Goal: Task Accomplishment & Management: Manage account settings

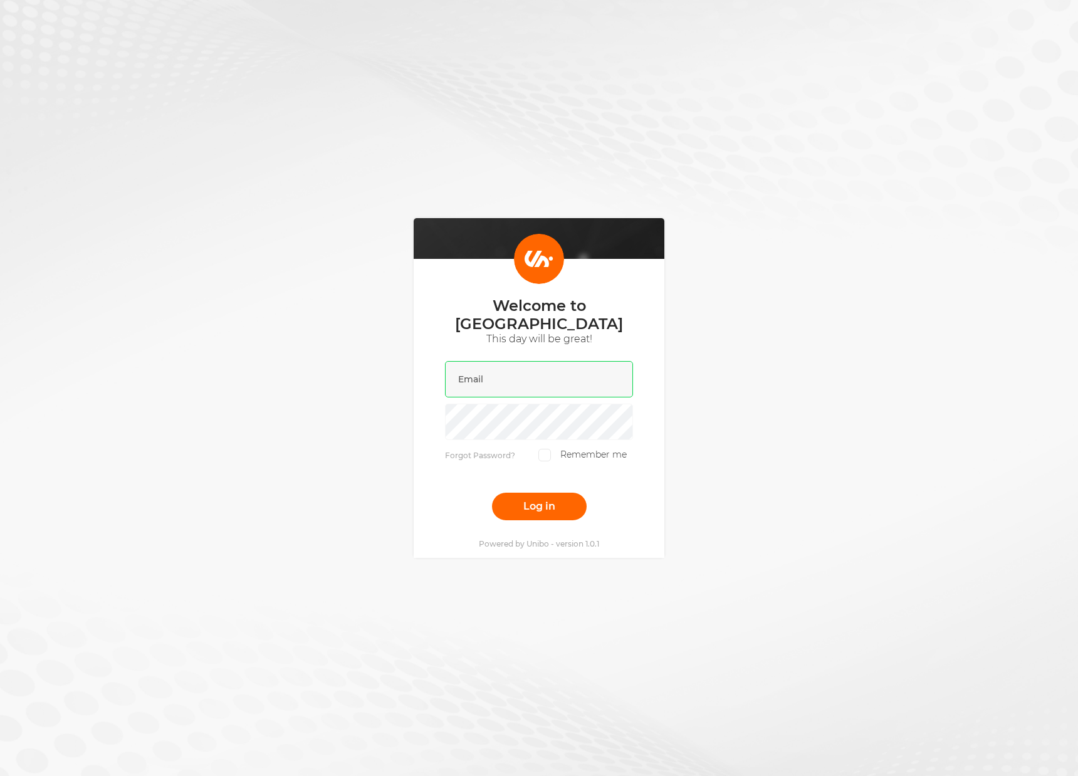
drag, startPoint x: 495, startPoint y: 368, endPoint x: 487, endPoint y: 346, distance: 24.0
click at [495, 368] on input "email" at bounding box center [539, 379] width 188 height 36
type input "henrik@unibo.com"
click at [492, 492] on button "Log in" at bounding box center [539, 506] width 95 height 28
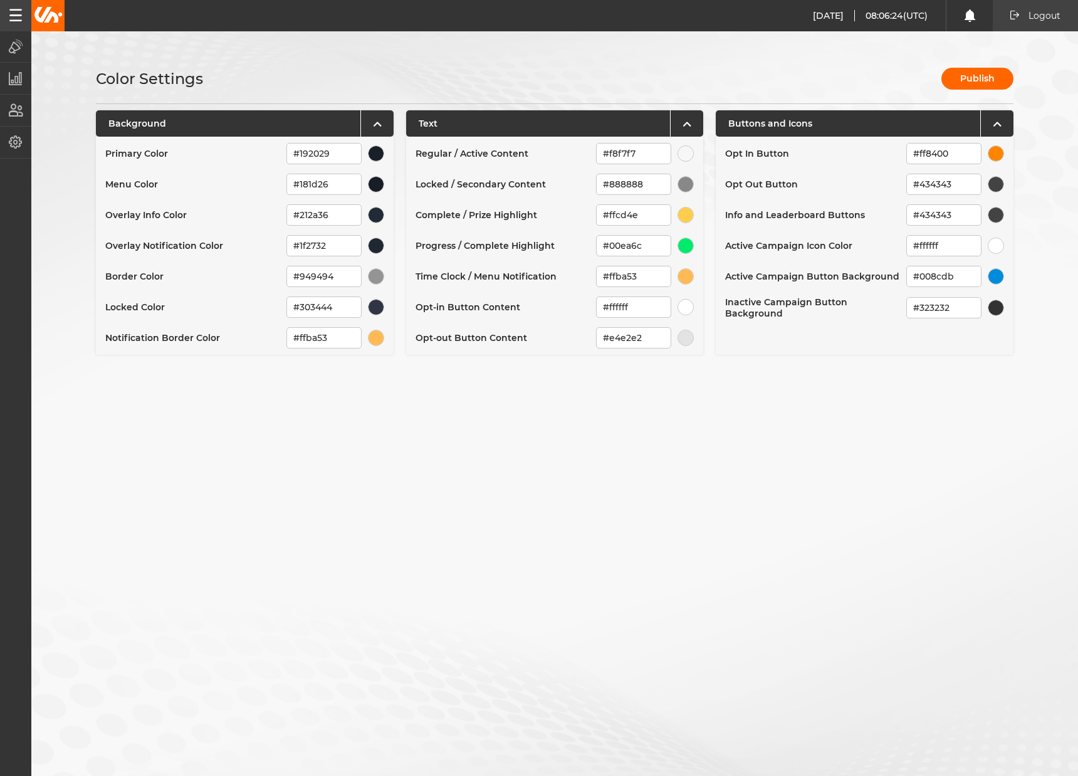
click at [648, 77] on div "Color Settings Publish" at bounding box center [554, 78] width 917 height 23
click at [15, 149] on span "button" at bounding box center [15, 142] width 13 height 14
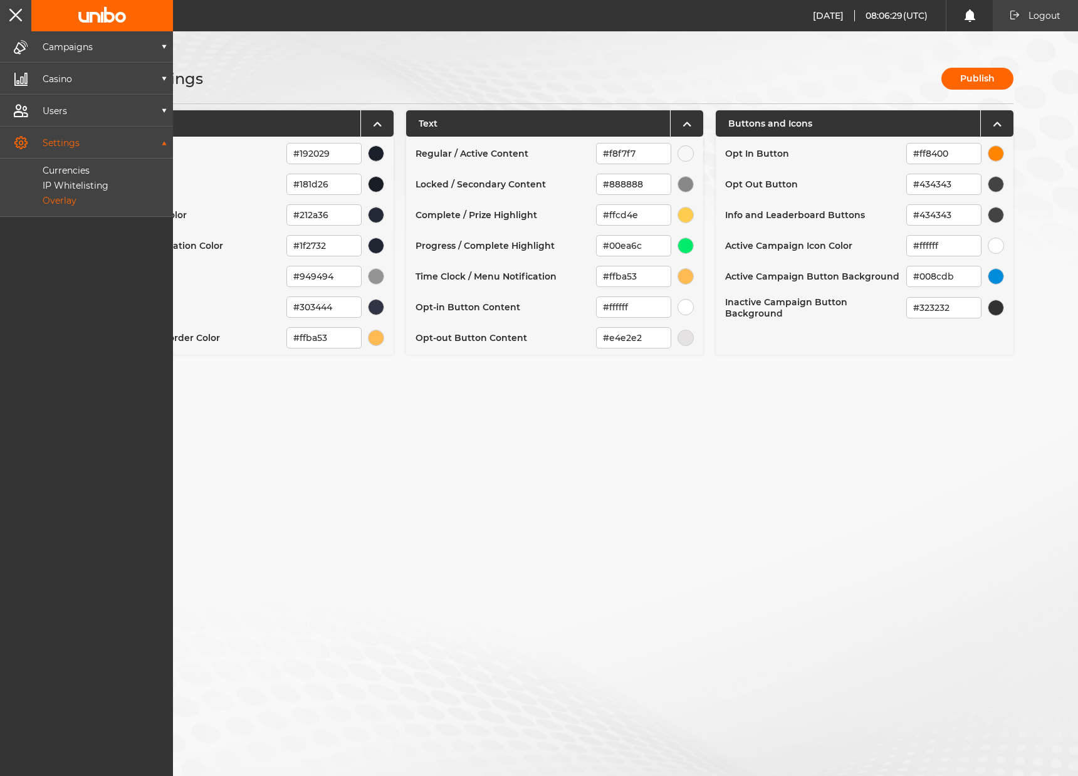
click at [71, 201] on p "Overlay" at bounding box center [45, 200] width 62 height 11
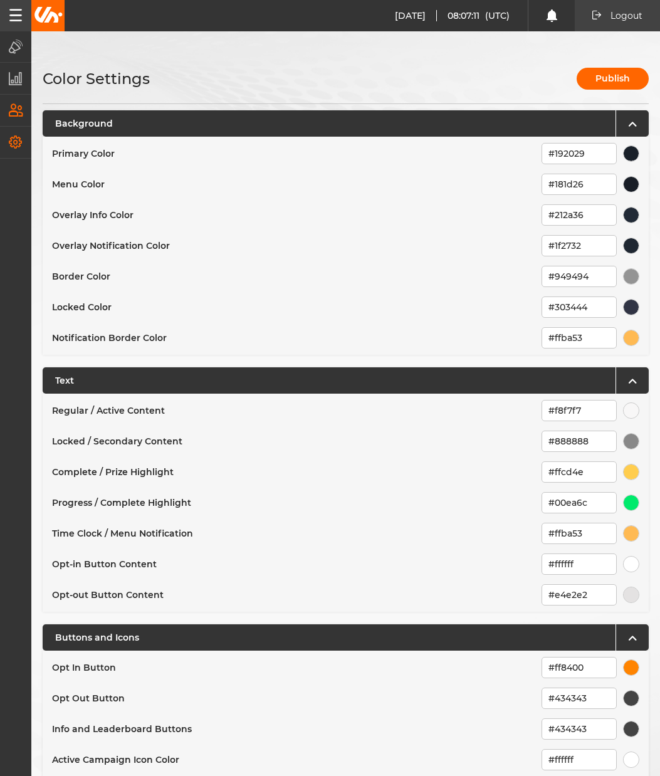
click at [13, 123] on button "Users" at bounding box center [15, 110] width 31 height 31
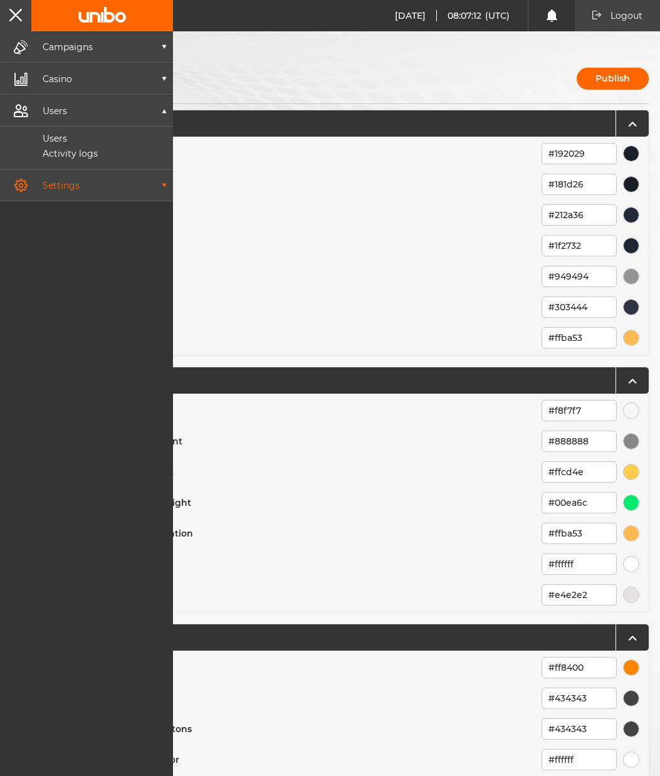
click at [66, 178] on button "Settings" at bounding box center [86, 185] width 173 height 31
click at [74, 188] on p "IP Whitelisting" at bounding box center [61, 185] width 94 height 11
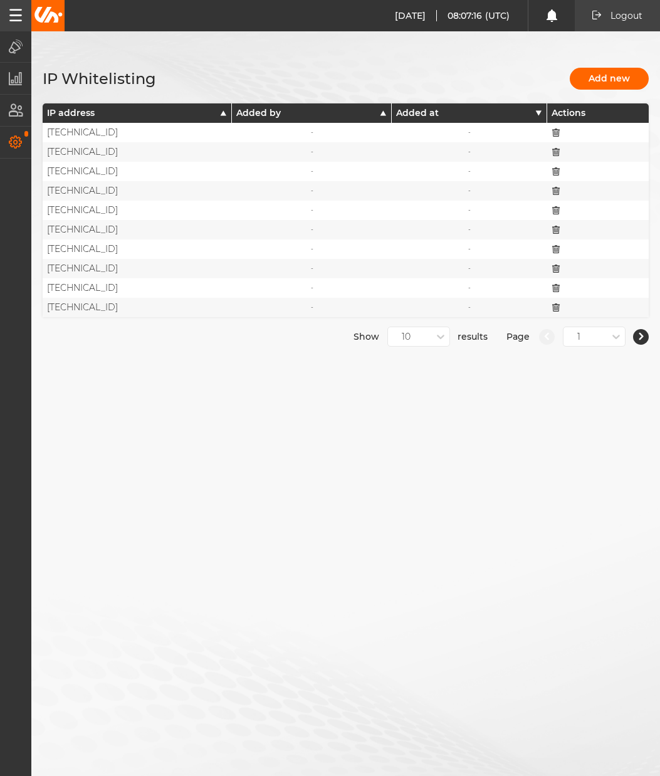
click at [26, 147] on button "Settings" at bounding box center [15, 142] width 31 height 31
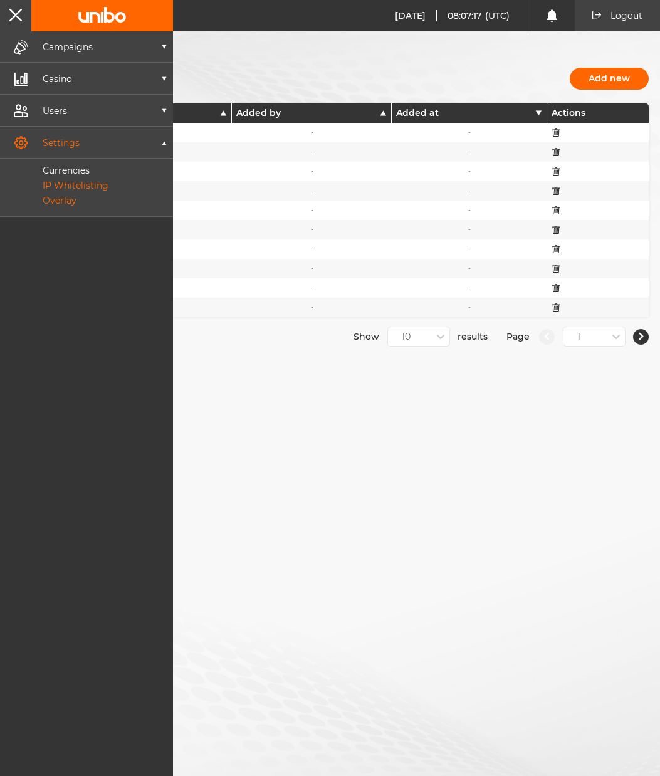
click at [61, 200] on p "Overlay" at bounding box center [45, 200] width 62 height 11
